Goal: Information Seeking & Learning: Learn about a topic

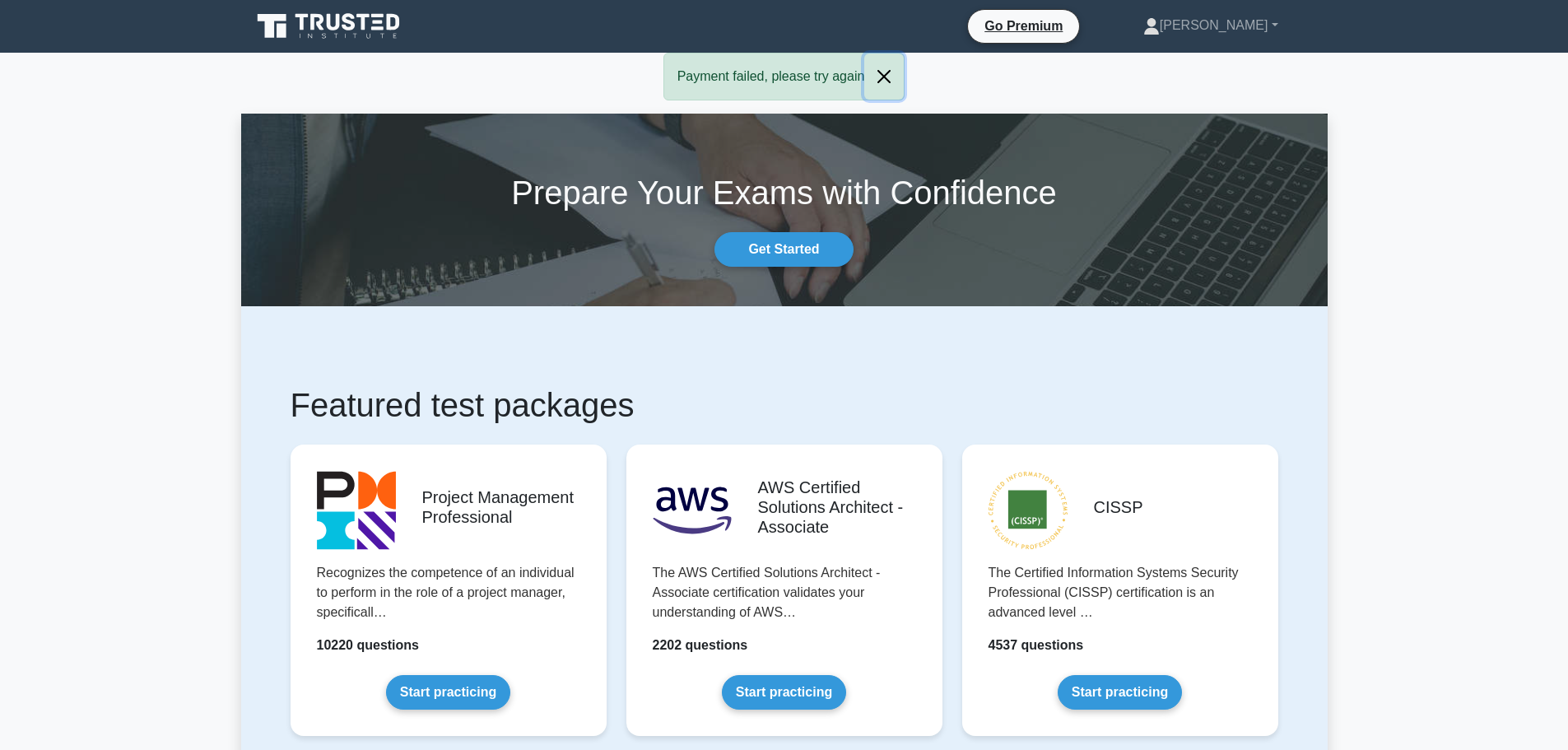
click at [888, 71] on button "Close" at bounding box center [884, 77] width 39 height 46
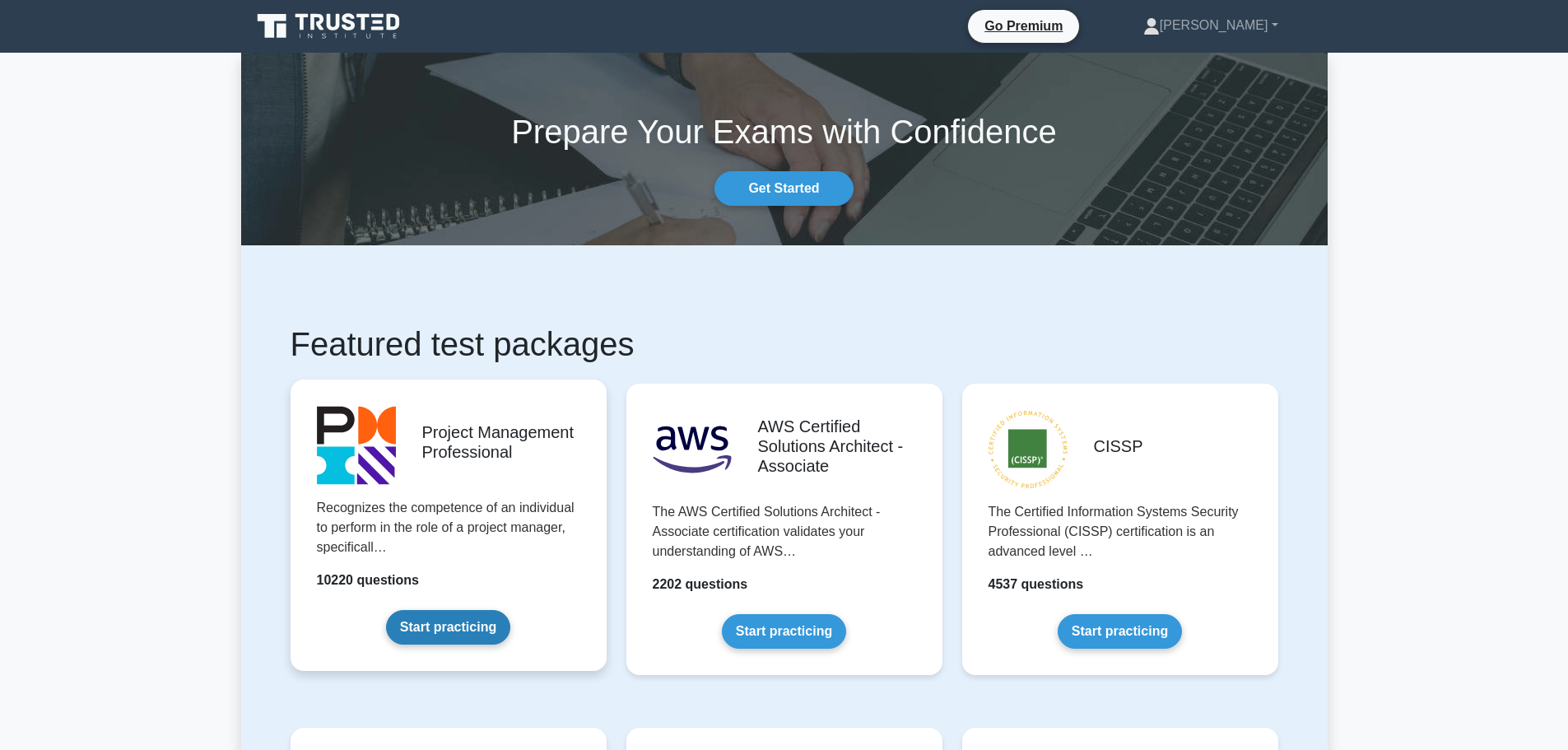
click at [434, 622] on link "Start practicing" at bounding box center [447, 627] width 124 height 35
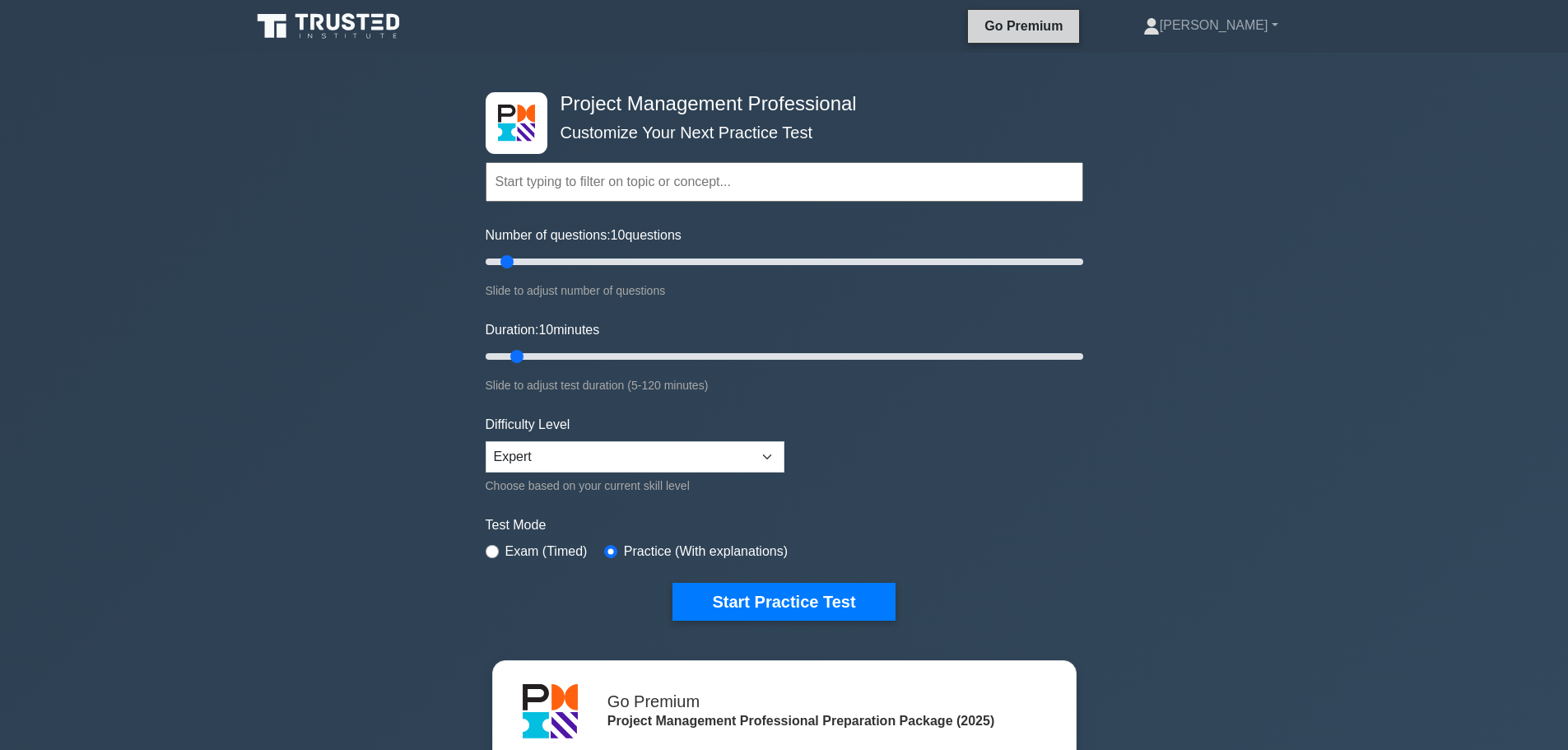
click at [1072, 28] on link "Go Premium" at bounding box center [1023, 26] width 98 height 21
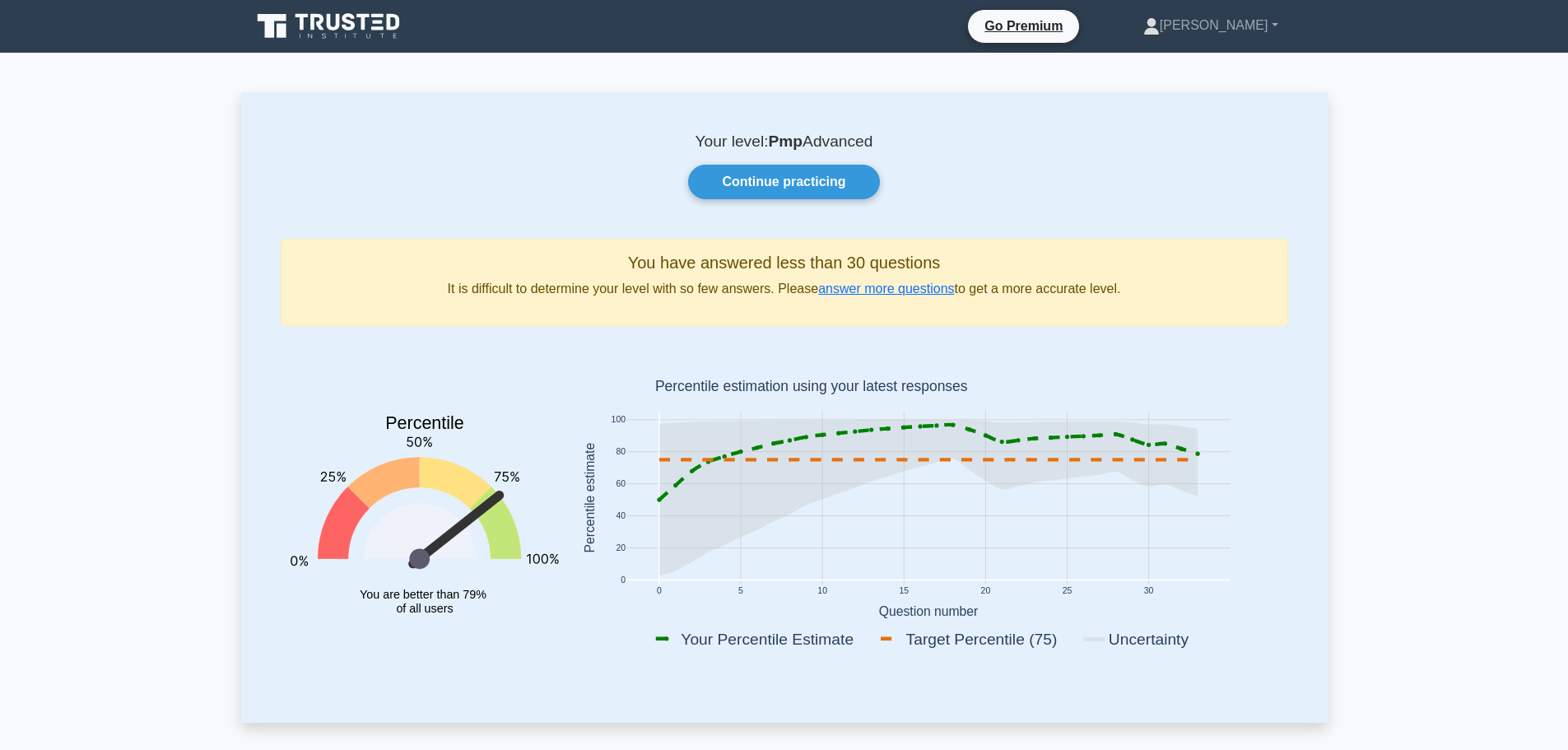
click at [354, 27] on icon at bounding box center [349, 21] width 13 height 17
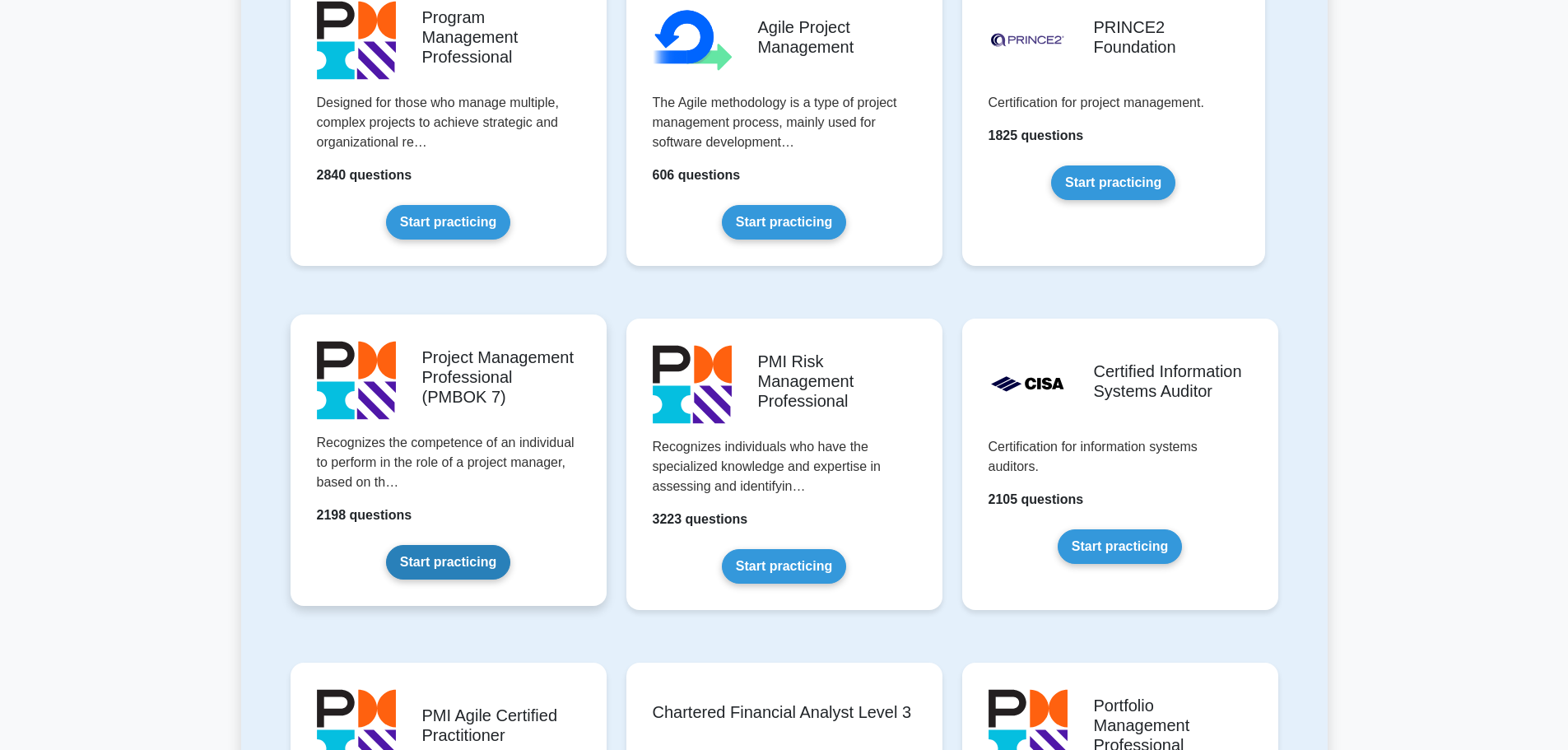
scroll to position [1153, 0]
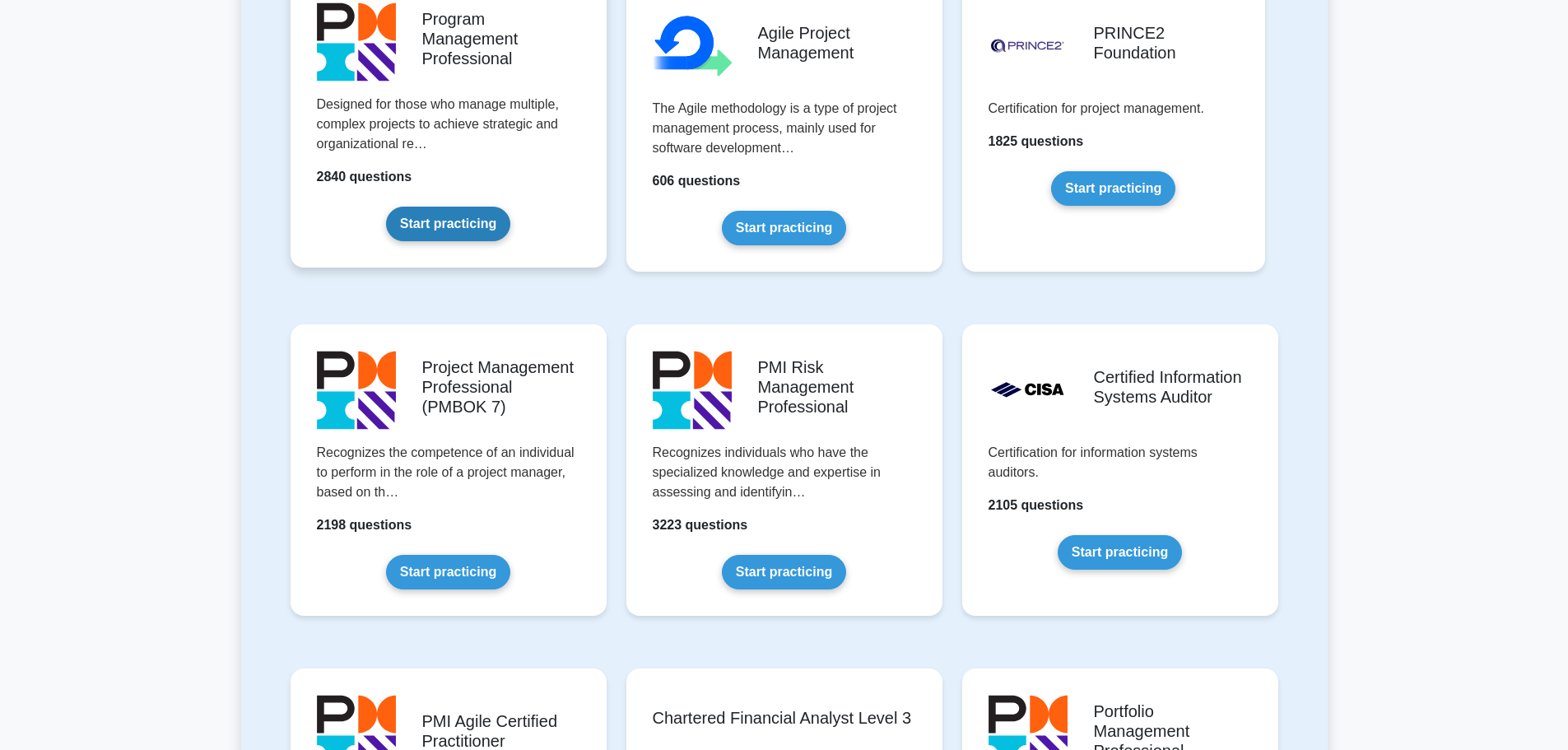
click at [454, 226] on link "Start practicing" at bounding box center [447, 224] width 124 height 35
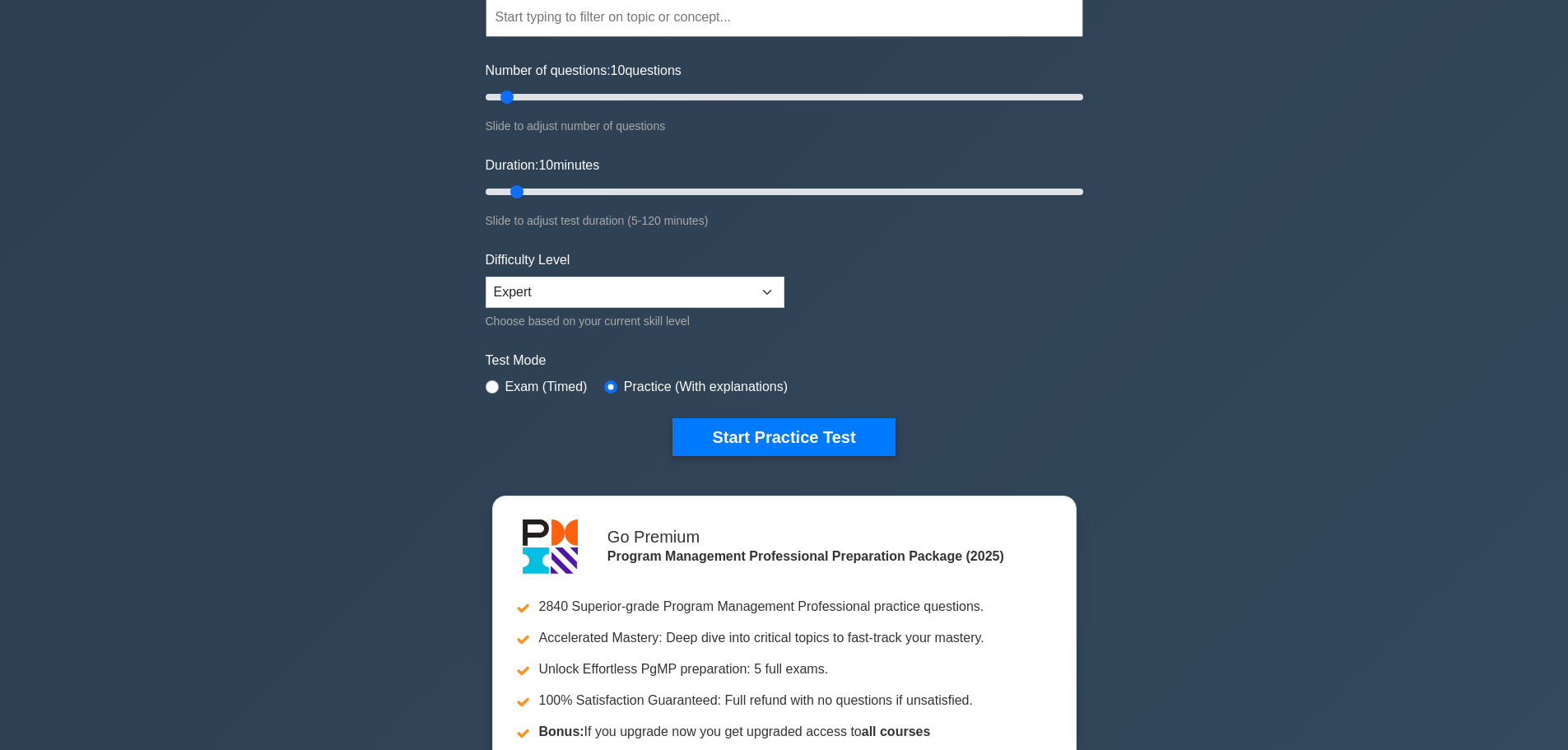
scroll to position [82, 0]
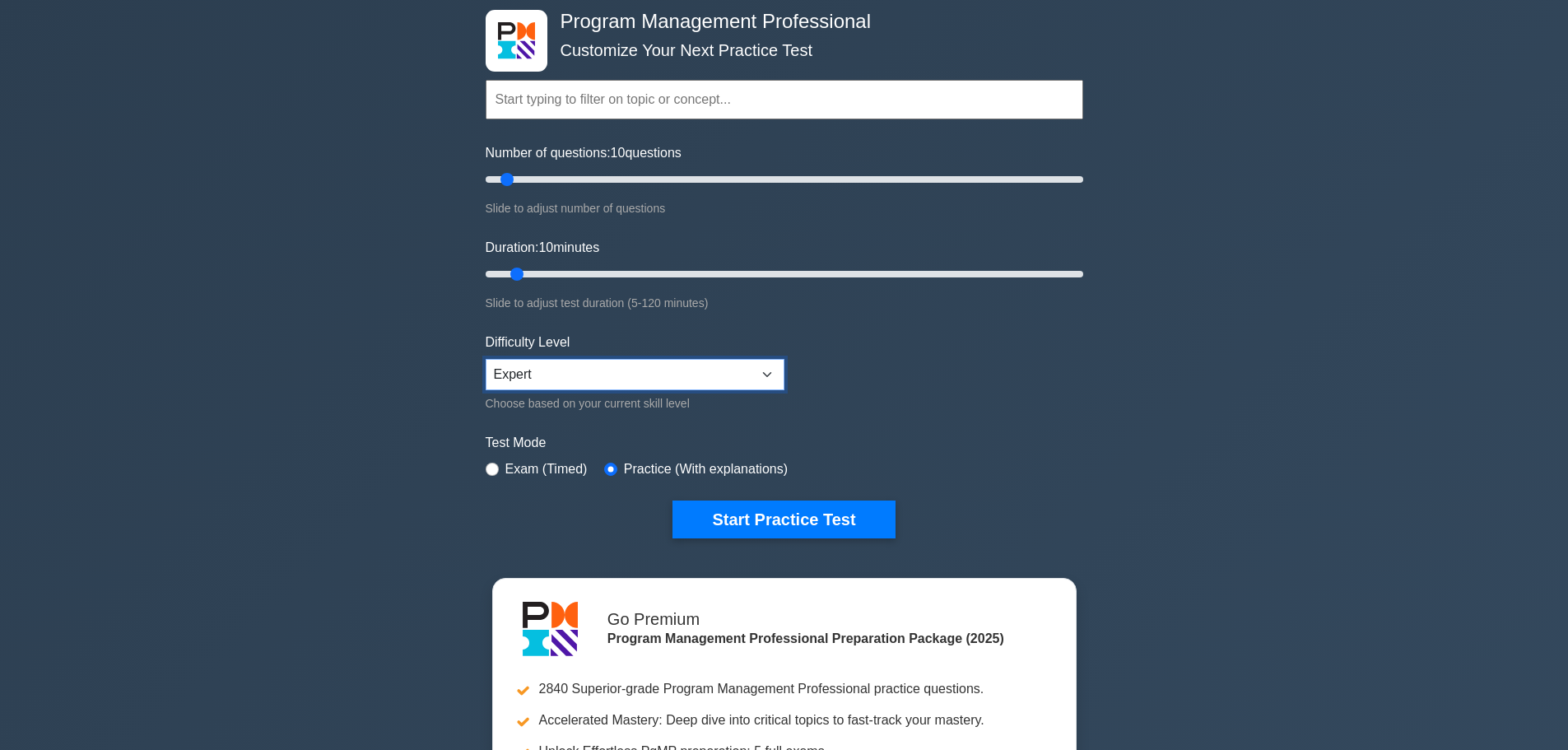
click at [530, 376] on select "Beginner Intermediate Expert" at bounding box center [635, 375] width 299 height 31
select select "beginner"
click at [486, 359] on select "Beginner Intermediate Expert" at bounding box center [635, 375] width 299 height 31
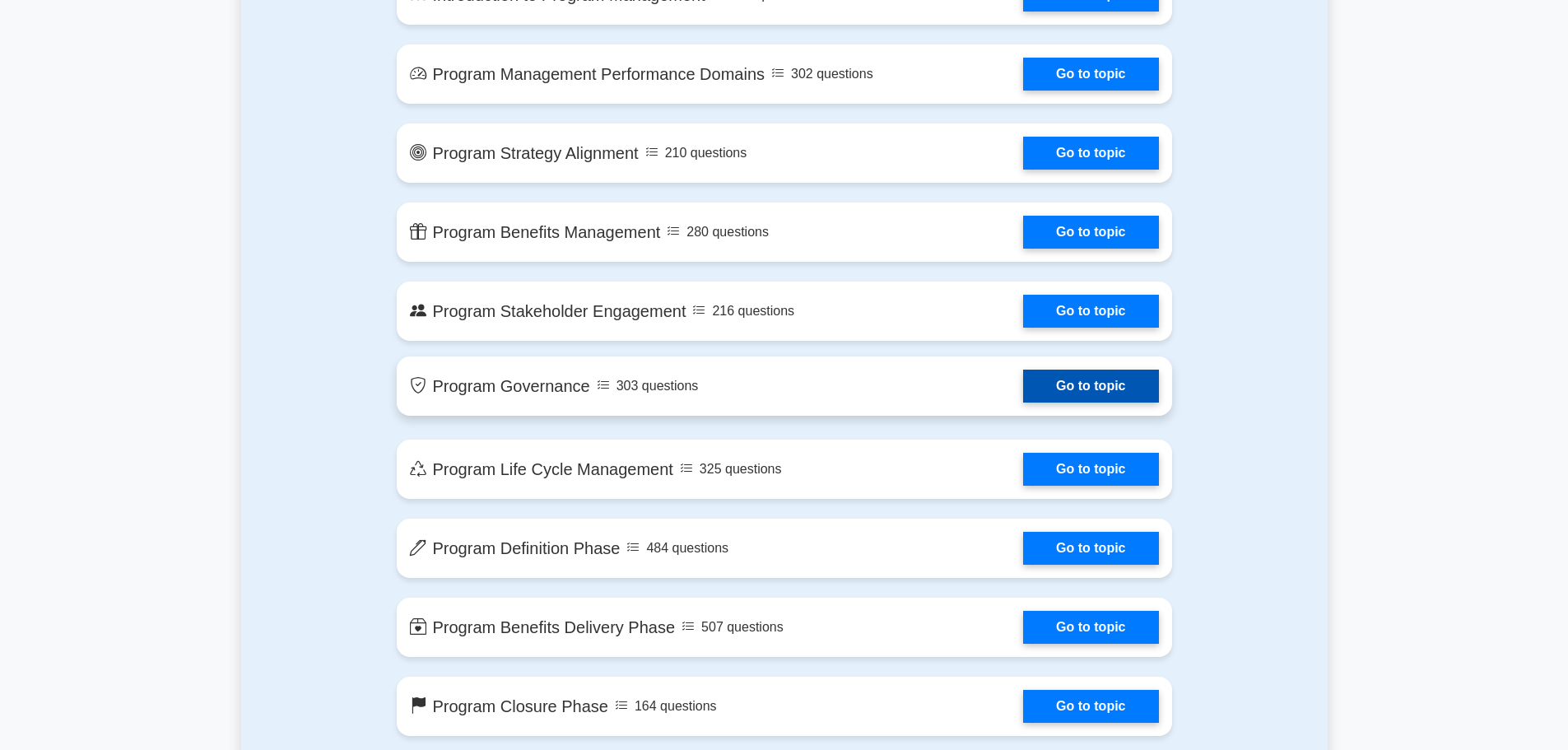
scroll to position [1400, 0]
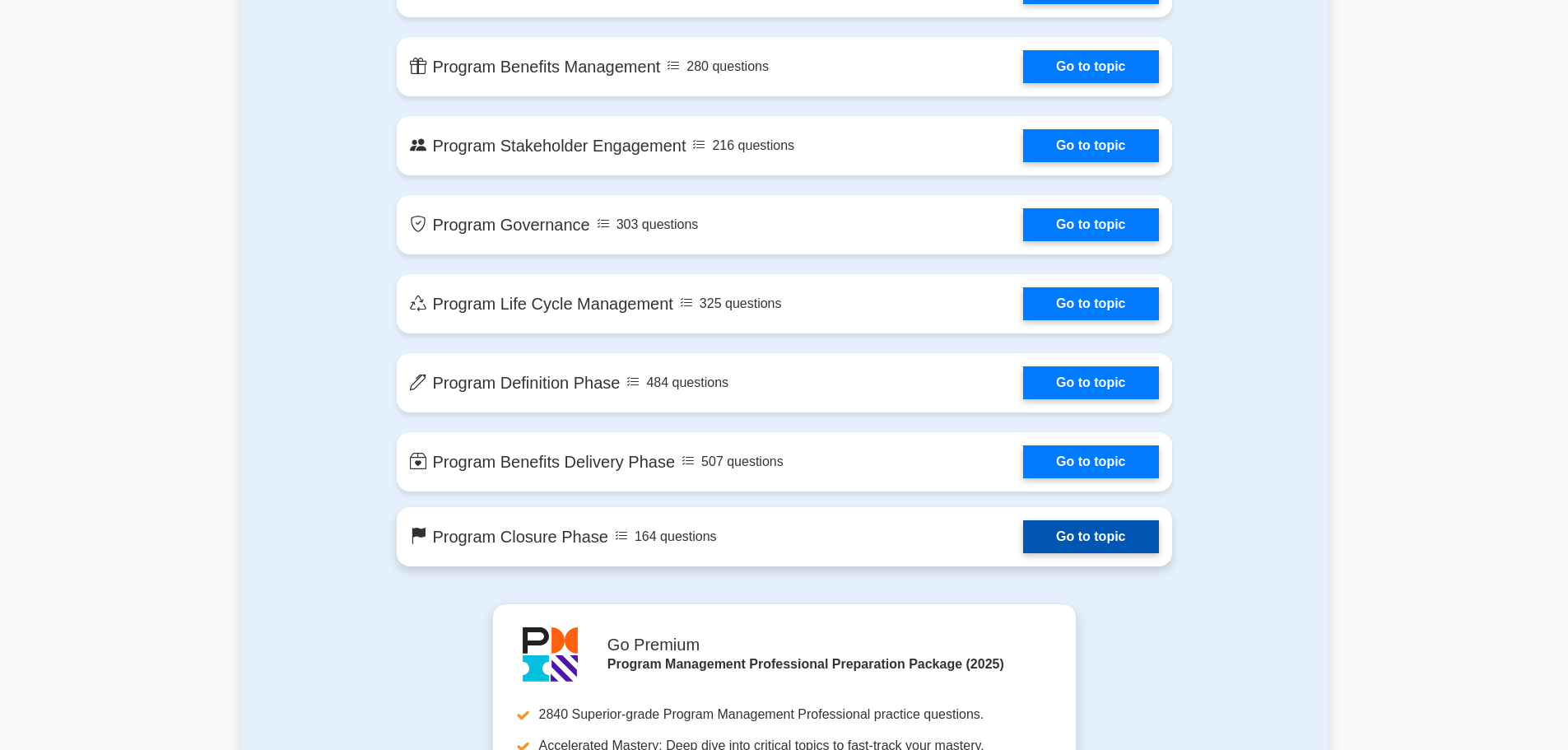
click at [1089, 533] on link "Go to topic" at bounding box center [1090, 537] width 135 height 33
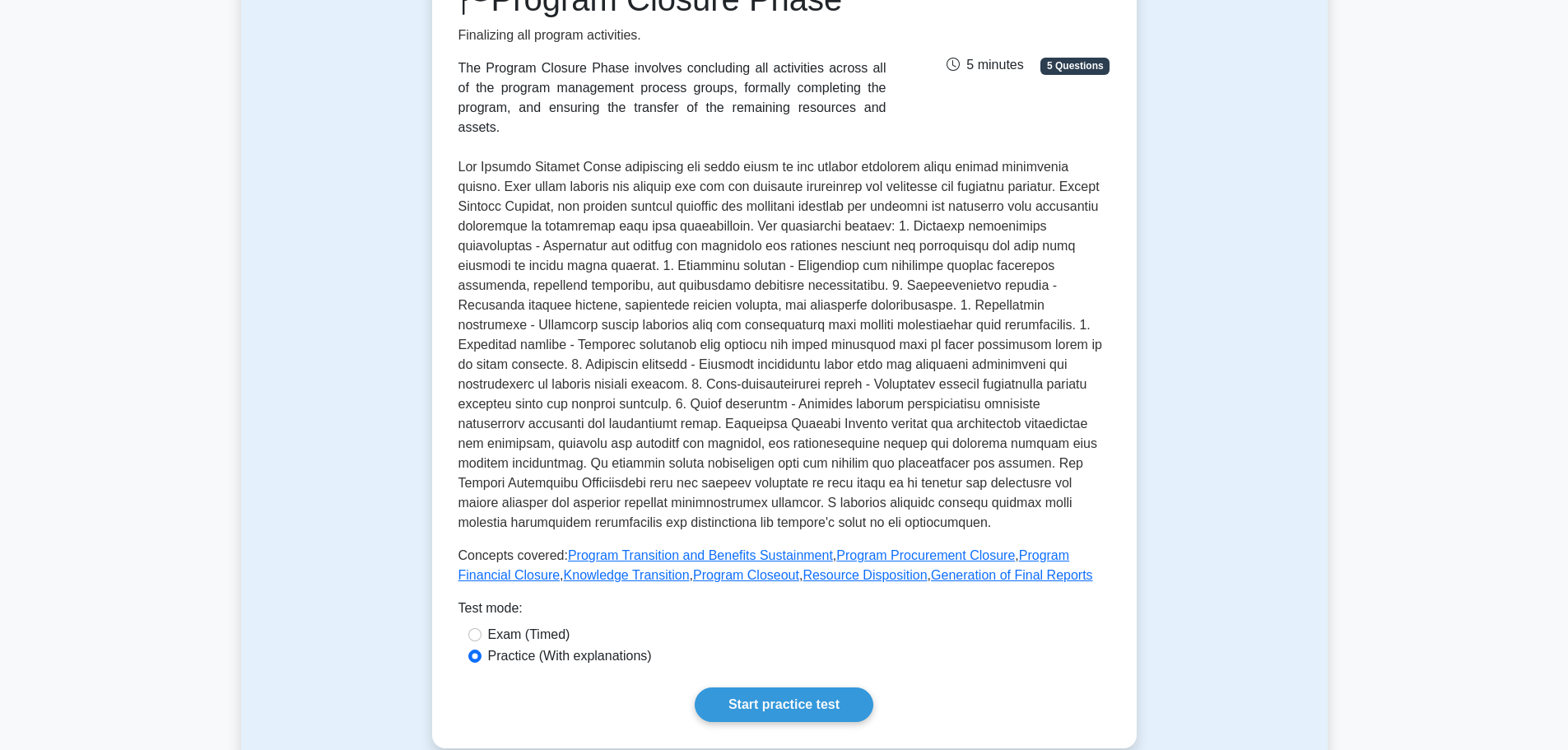
scroll to position [247, 0]
